Goal: Navigation & Orientation: Find specific page/section

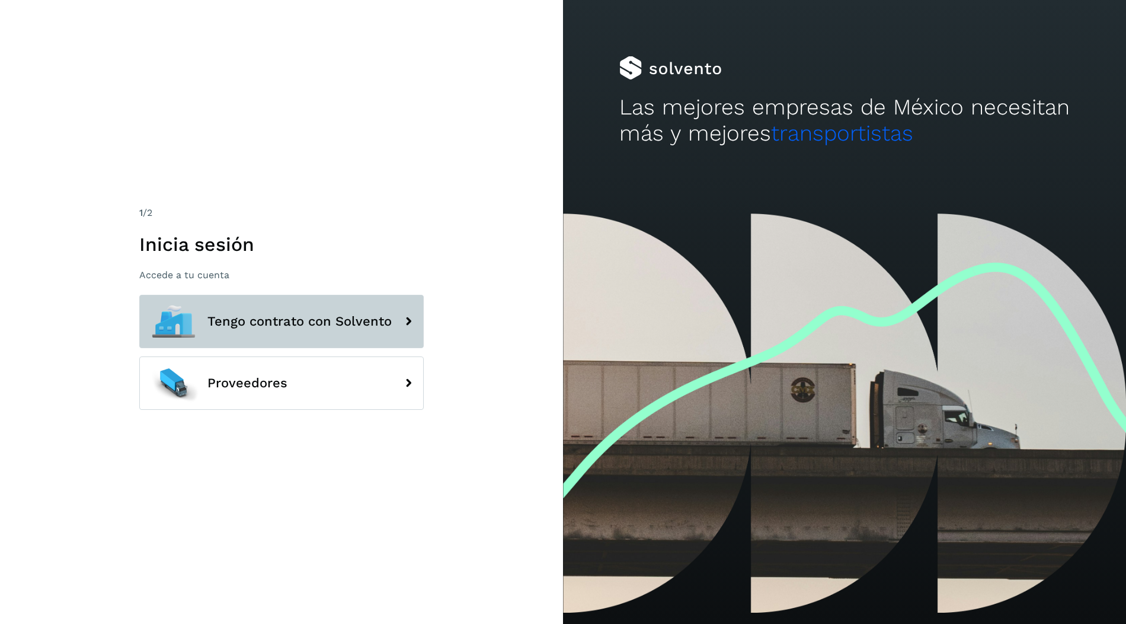
click at [310, 327] on span "Tengo contrato con Solvento" at bounding box center [299, 321] width 184 height 14
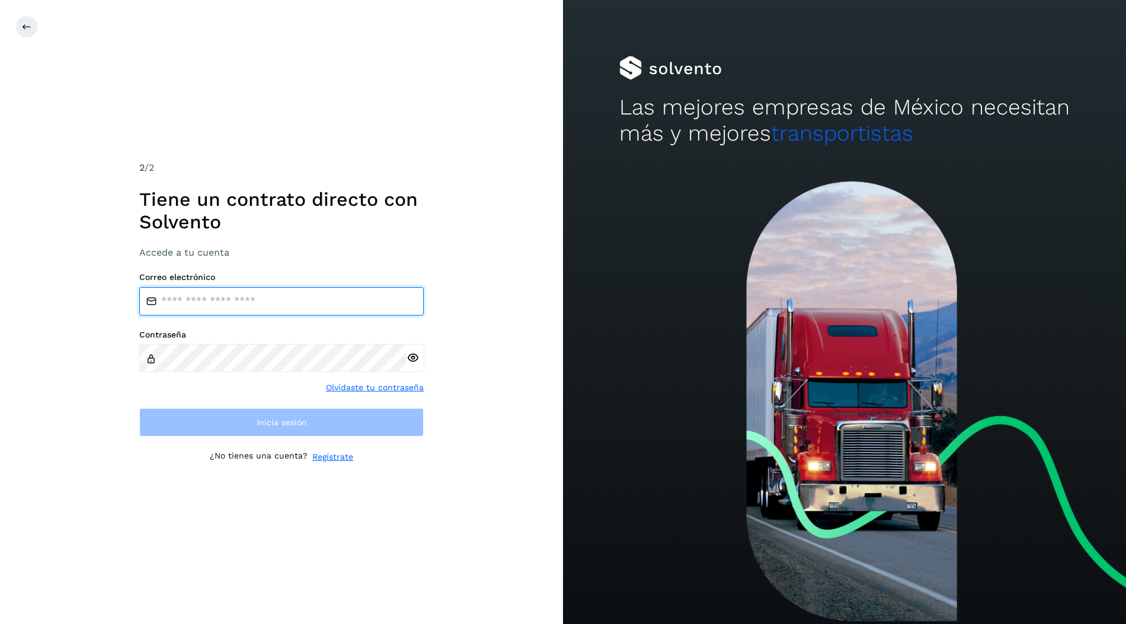
click at [273, 299] on input "email" at bounding box center [281, 301] width 285 height 28
type input "**********"
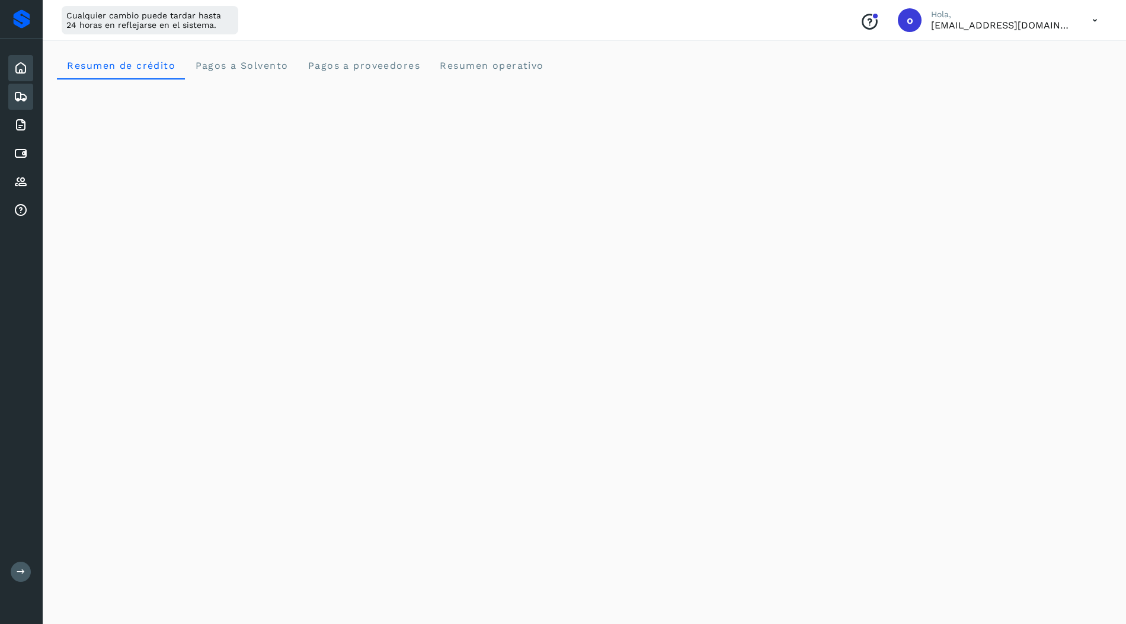
click at [23, 95] on icon at bounding box center [21, 97] width 14 height 14
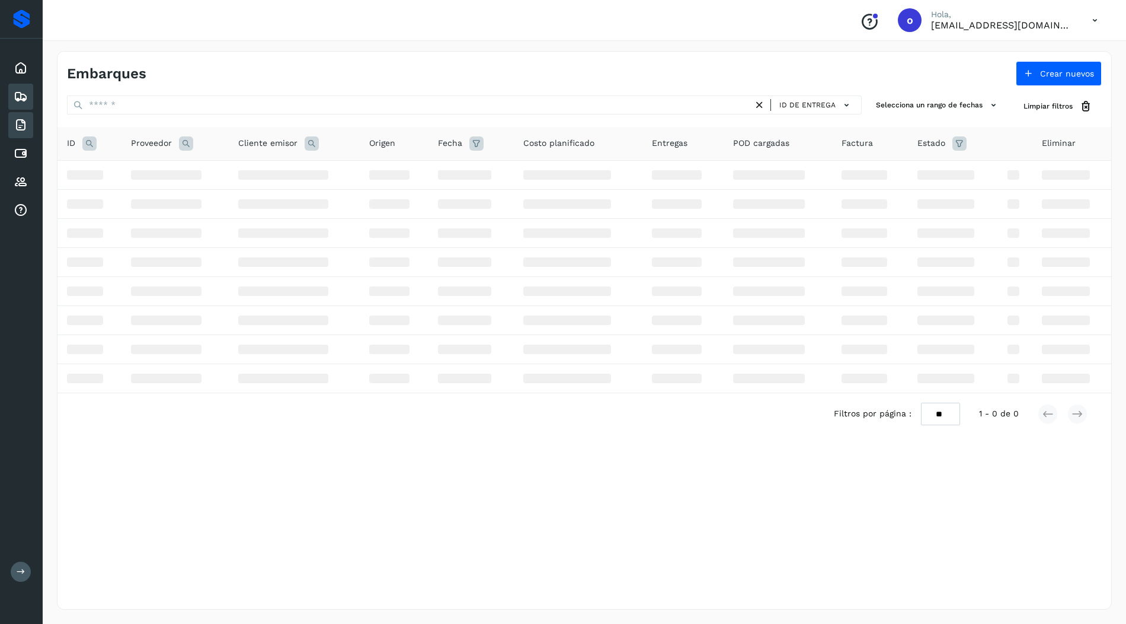
click at [23, 118] on icon at bounding box center [21, 125] width 14 height 14
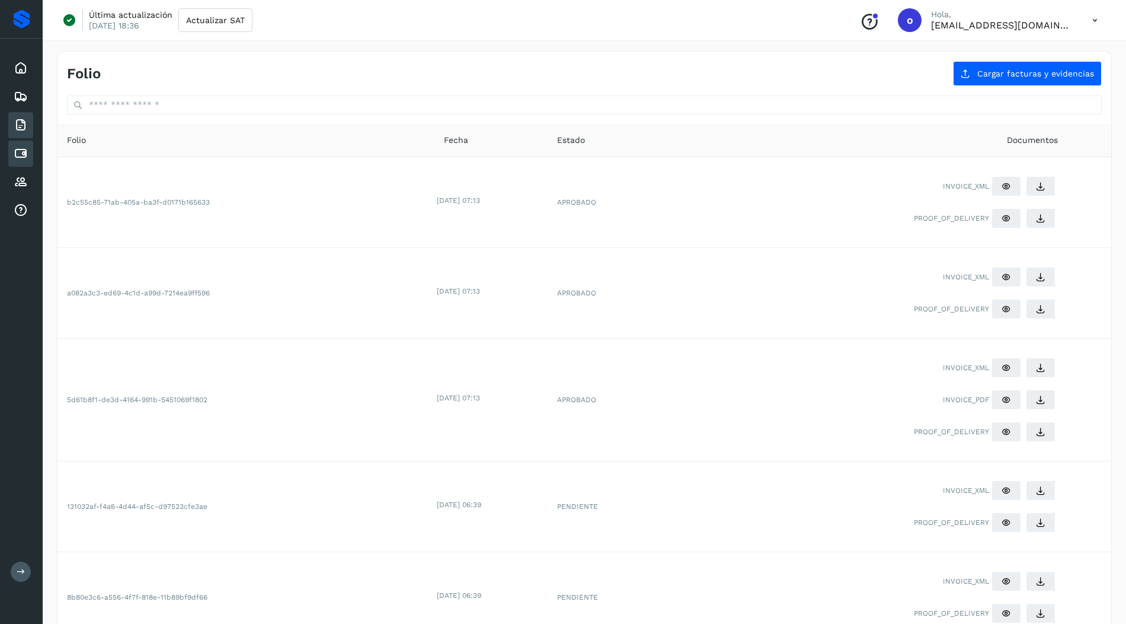
click at [20, 146] on icon at bounding box center [21, 153] width 14 height 14
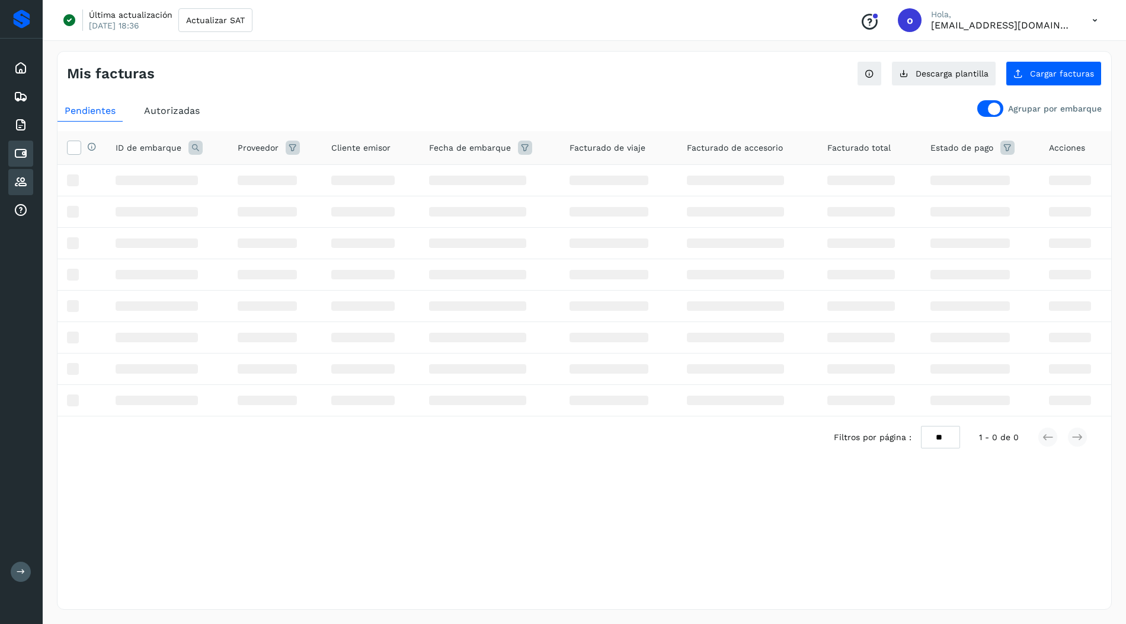
click at [21, 183] on icon at bounding box center [21, 182] width 14 height 14
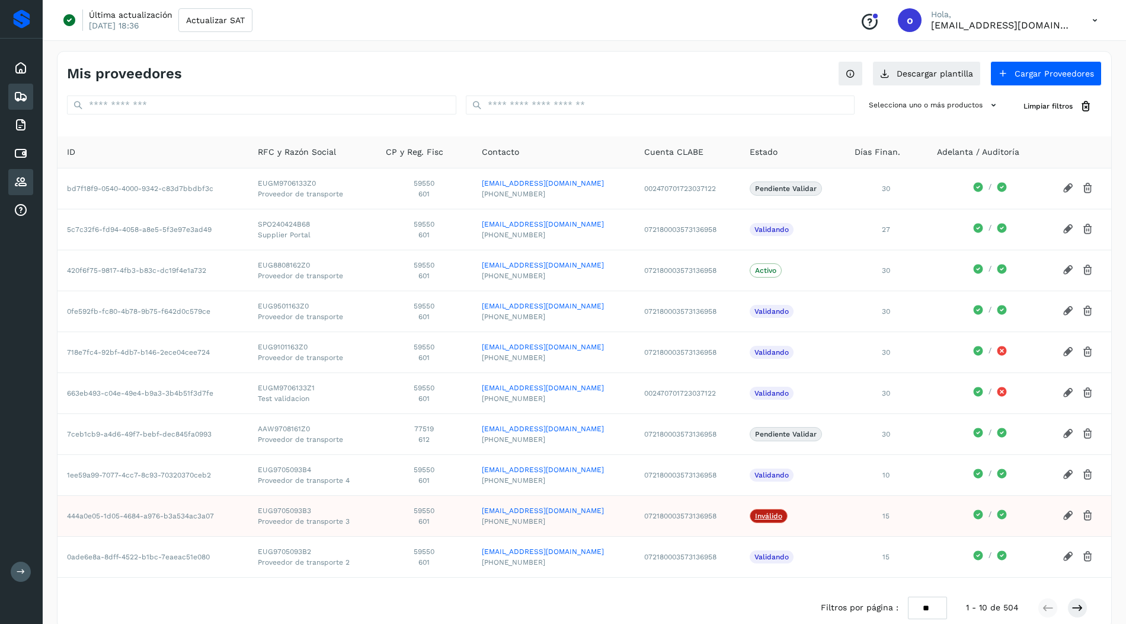
click at [23, 94] on icon at bounding box center [21, 97] width 14 height 14
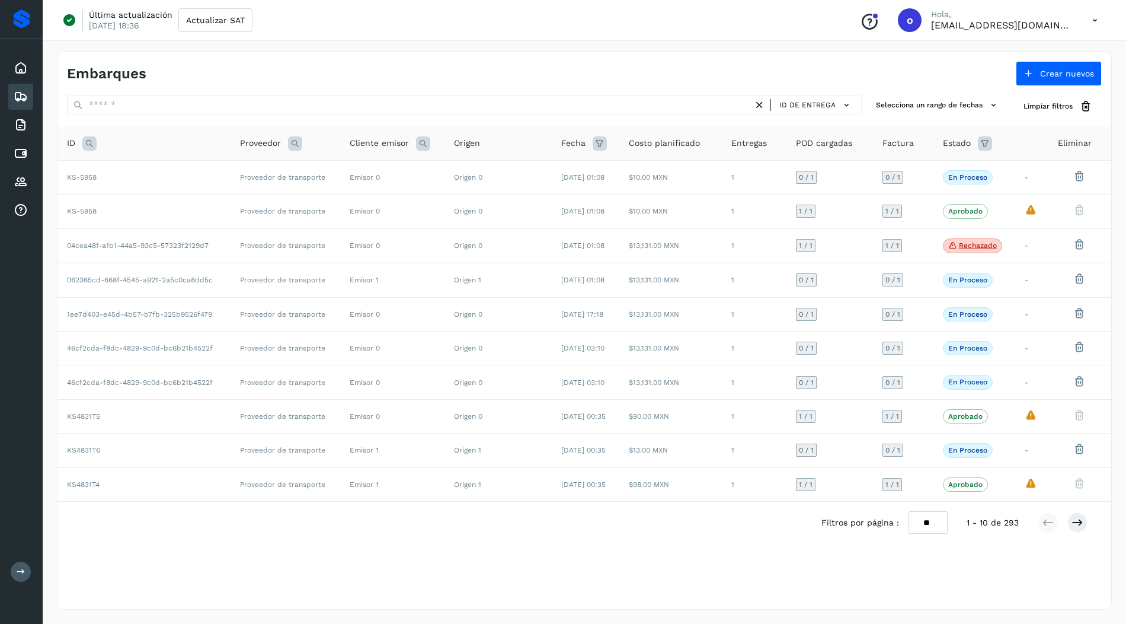
click at [1011, 623] on div at bounding box center [563, 624] width 1126 height 0
